Goal: Transaction & Acquisition: Purchase product/service

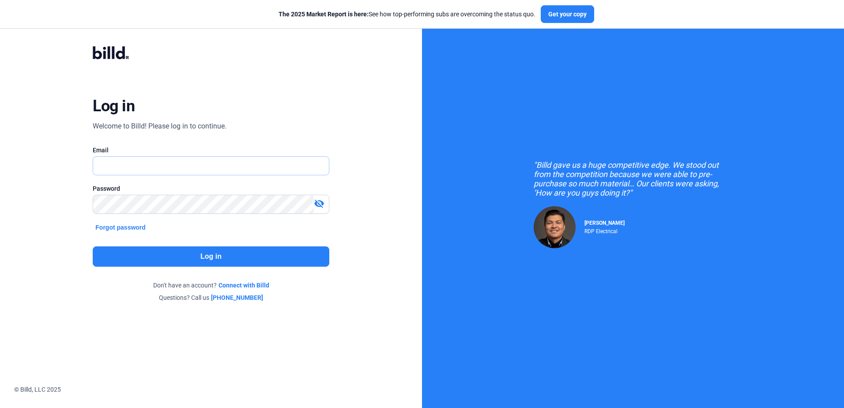
type input "[PERSON_NAME][EMAIL_ADDRESS][DOMAIN_NAME]"
click at [110, 258] on button "Log in" at bounding box center [211, 256] width 236 height 20
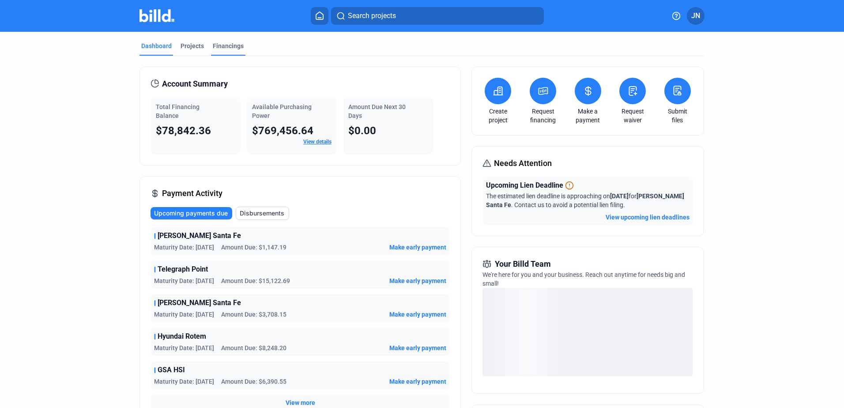
click at [220, 45] on div "Financings" at bounding box center [228, 45] width 31 height 9
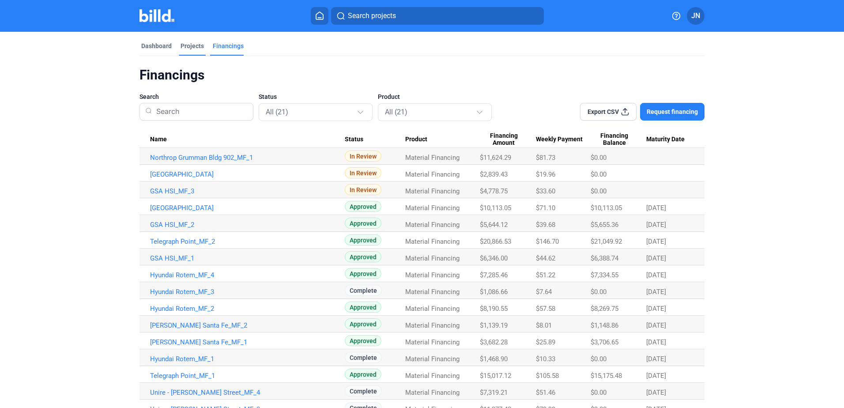
click at [181, 45] on div "Projects" at bounding box center [191, 45] width 23 height 9
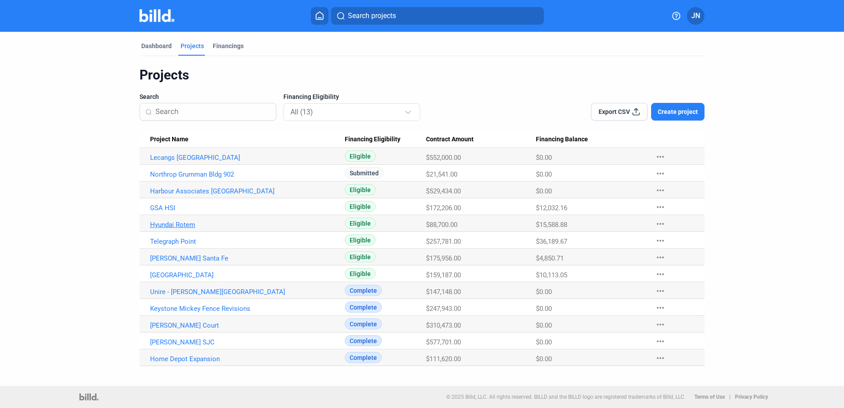
click at [173, 161] on link "Hyundai Rotem" at bounding box center [247, 158] width 195 height 8
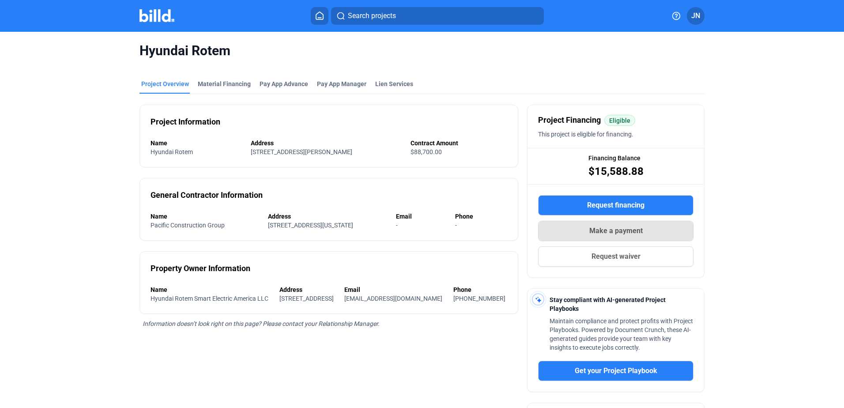
click at [594, 229] on span "Make a payment" at bounding box center [615, 230] width 53 height 11
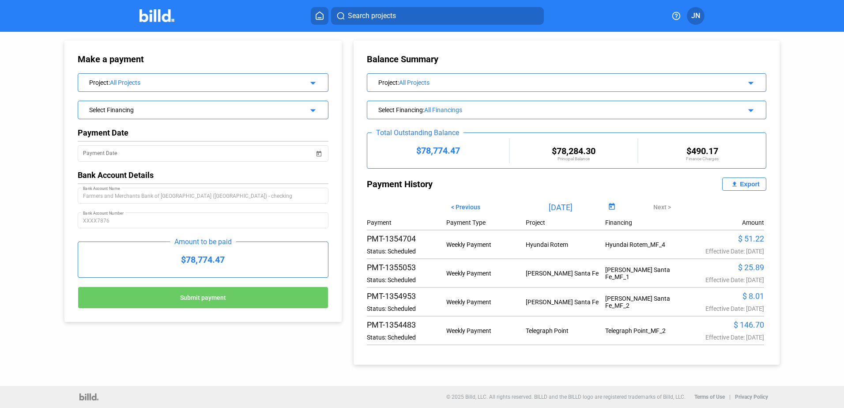
click at [165, 83] on div "All Projects" at bounding box center [202, 82] width 184 height 7
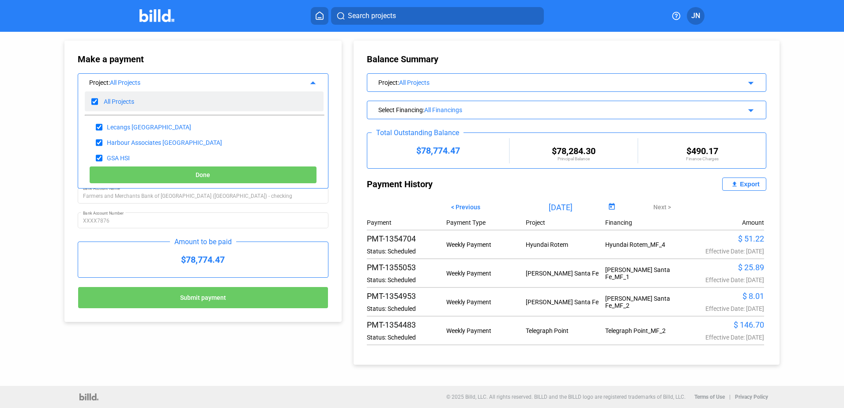
click at [90, 99] on div "All Projects" at bounding box center [204, 101] width 239 height 20
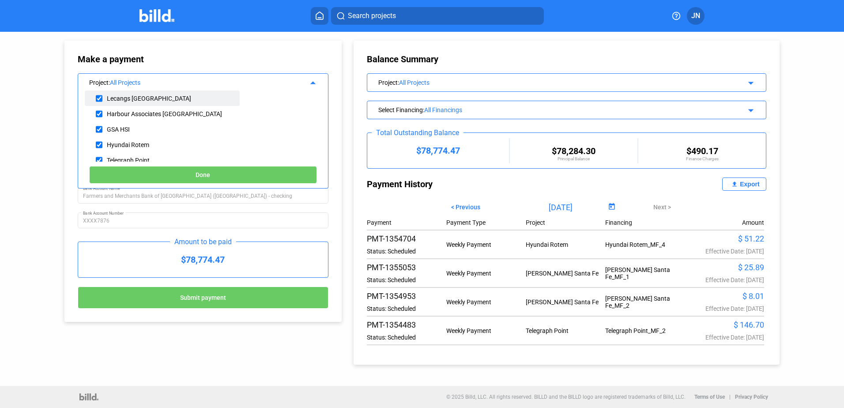
scroll to position [44, 0]
click at [132, 127] on div "Hyundai Rotem" at bounding box center [128, 129] width 42 height 7
click at [101, 128] on input "checkbox" at bounding box center [99, 129] width 7 height 13
checkbox input "true"
click at [182, 173] on button "Done" at bounding box center [203, 175] width 228 height 18
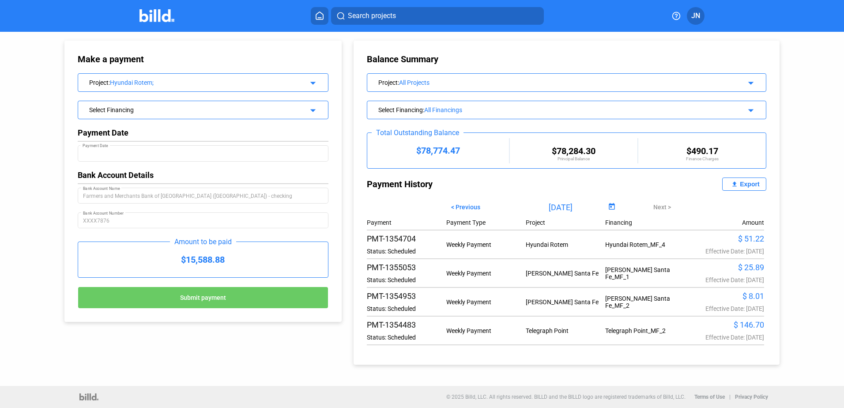
click at [144, 112] on div "Select Financing" at bounding box center [191, 109] width 205 height 9
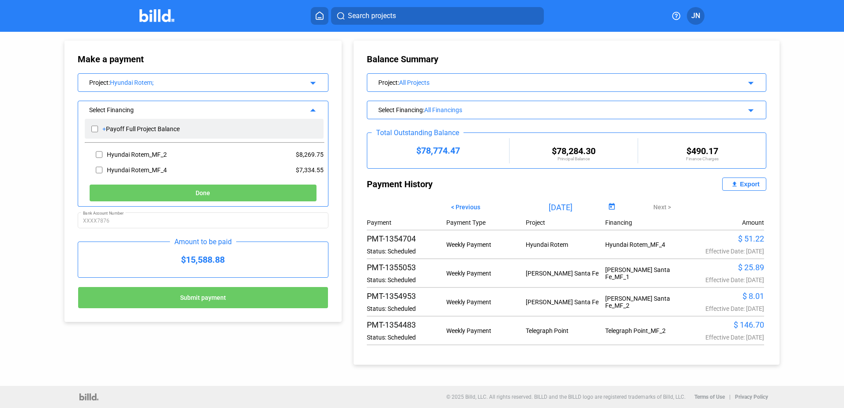
click at [96, 128] on input "checkbox" at bounding box center [94, 128] width 7 height 13
checkbox input "true"
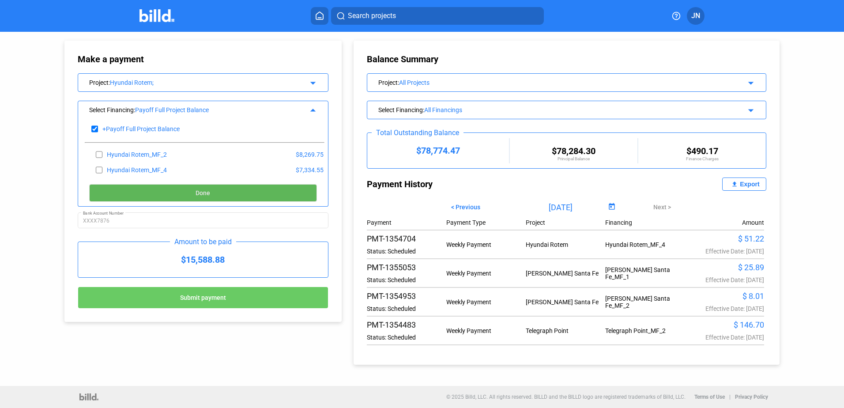
click at [193, 191] on button "Done" at bounding box center [203, 193] width 228 height 18
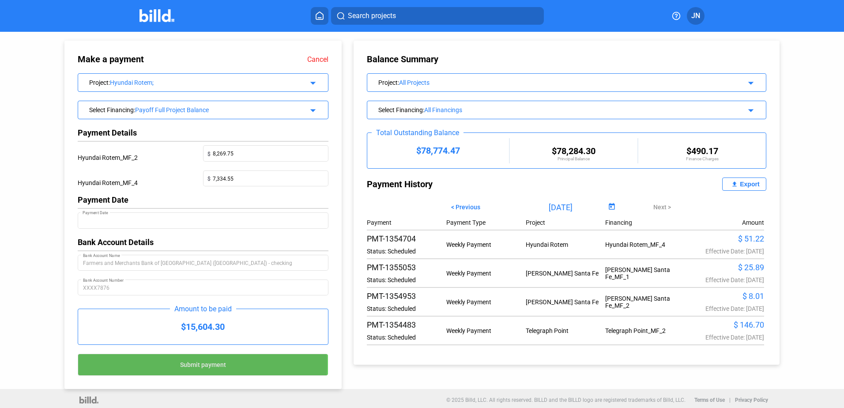
click at [197, 365] on span "Submit payment" at bounding box center [203, 364] width 46 height 7
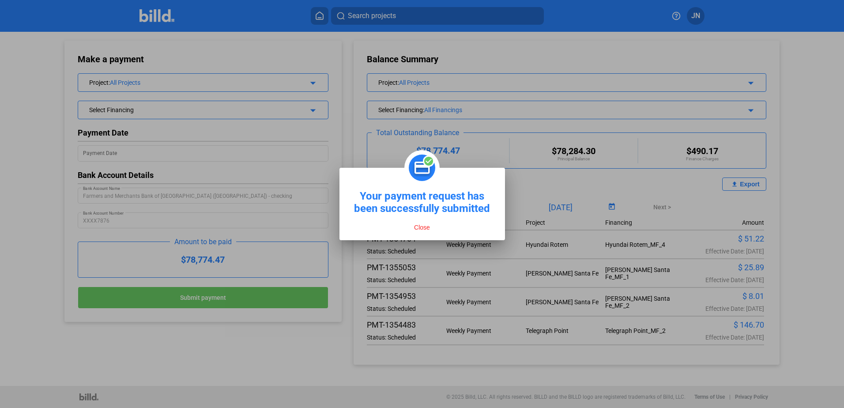
click at [420, 226] on button "Close" at bounding box center [421, 227] width 21 height 8
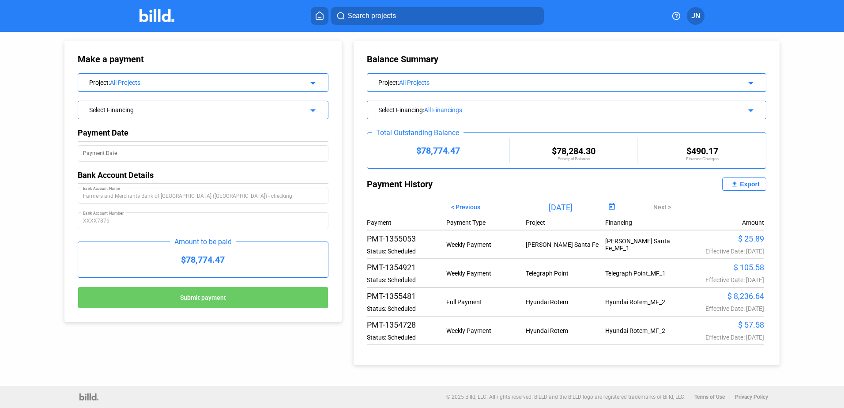
click at [318, 16] on icon at bounding box center [319, 15] width 9 height 8
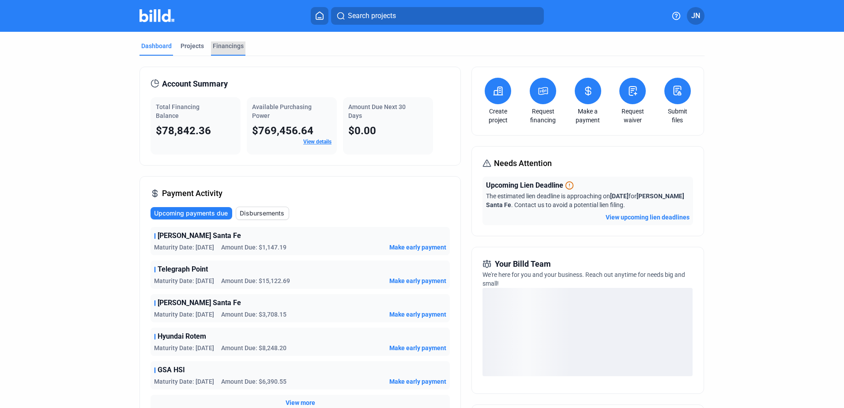
click at [221, 43] on div "Financings" at bounding box center [228, 45] width 31 height 9
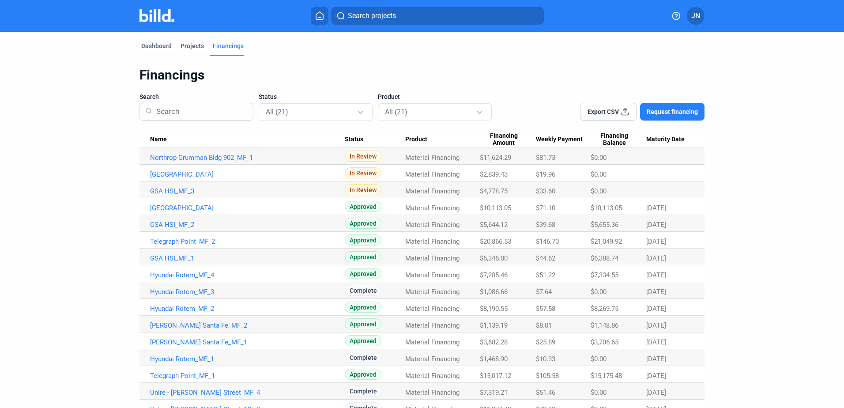
click at [320, 21] on button at bounding box center [320, 16] width 18 height 18
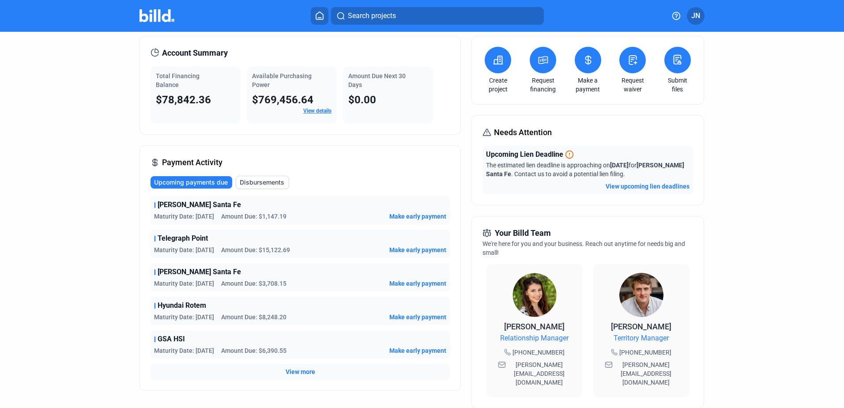
scroll to position [44, 0]
